Goal: Information Seeking & Learning: Learn about a topic

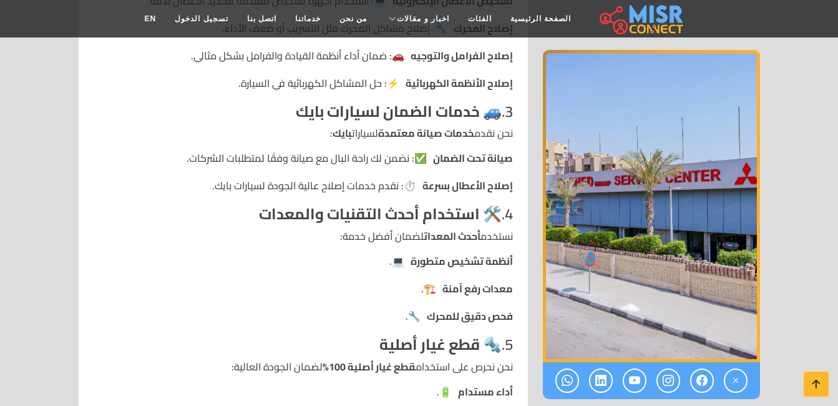
scroll to position [811, 0]
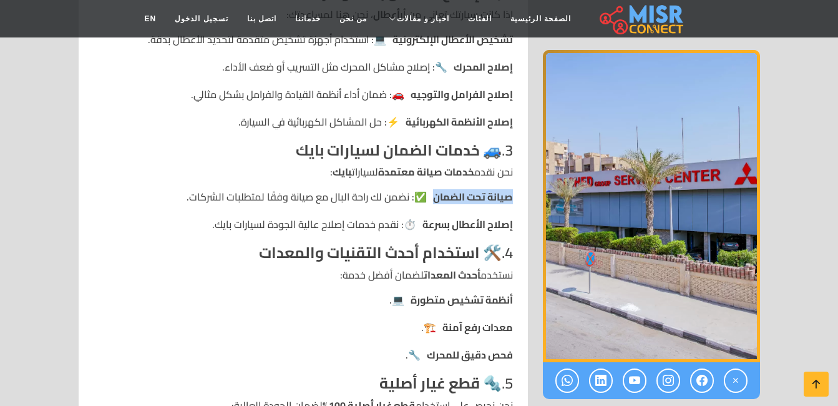
drag, startPoint x: 516, startPoint y: 164, endPoint x: 220, endPoint y: 152, distance: 296.7
click at [220, 152] on div "مركز صيانة [PERSON_NAME] – أفضل خدمات صيانة السيارات في ال[GEOGRAPHIC_DATA] إذا…" at bounding box center [303, 294] width 434 height 1340
drag, startPoint x: 220, startPoint y: 152, endPoint x: 146, endPoint y: 172, distance: 76.3
click at [146, 189] on li "صيانة تحت الضمان ✅: نضمن لك راحة البال مع صيانة وفقًا لمتطلبات الشركات." at bounding box center [303, 196] width 419 height 15
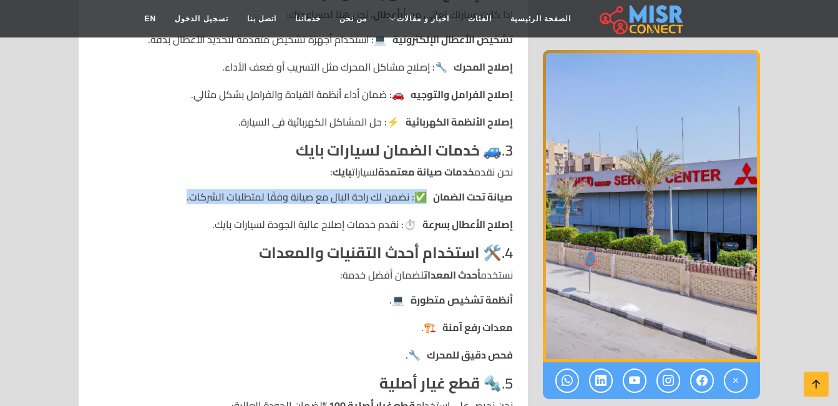
drag, startPoint x: 156, startPoint y: 164, endPoint x: 192, endPoint y: 169, distance: 36.5
click at [192, 189] on li "صيانة تحت الضمان ✅: نضمن لك راحة البال مع صيانة وفقًا لمتطلبات الشركات." at bounding box center [303, 196] width 419 height 15
copy li "صيانة تحت الضمان ✅: نضمن لك راحة البال مع صيانة وفقًا لمتطلبات الشركات"
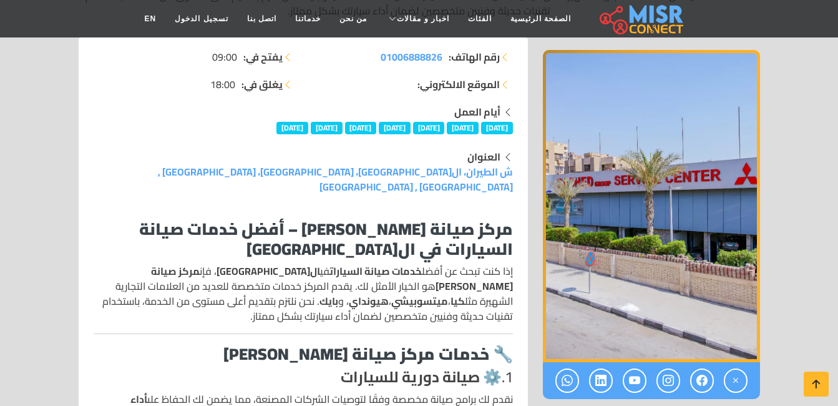
scroll to position [187, 0]
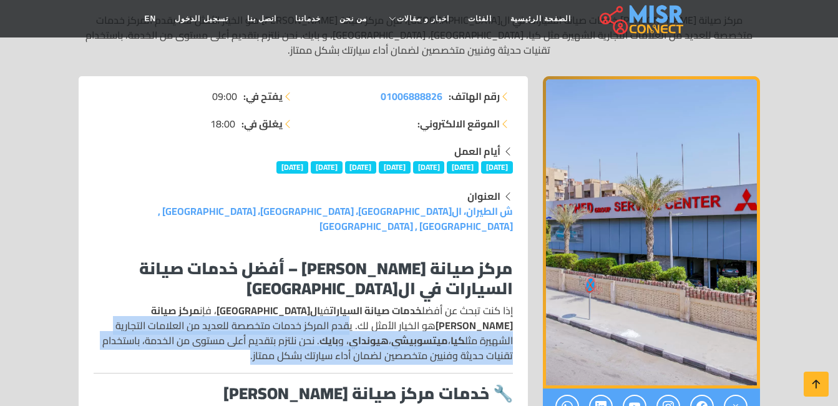
drag, startPoint x: 468, startPoint y: 293, endPoint x: 278, endPoint y: 321, distance: 191.7
click at [278, 321] on p "إذا كنت تبحث عن أفضل خدمات صيانة السيارات في ال[GEOGRAPHIC_DATA] ، فإن مركز صيا…" at bounding box center [303, 333] width 419 height 60
copy p "يقدم المركز خدمات متخصصة للعديد من العلامات التجارية الشهيرة مثل كيا ، ميتسوبيش…"
